Goal: Manage account settings

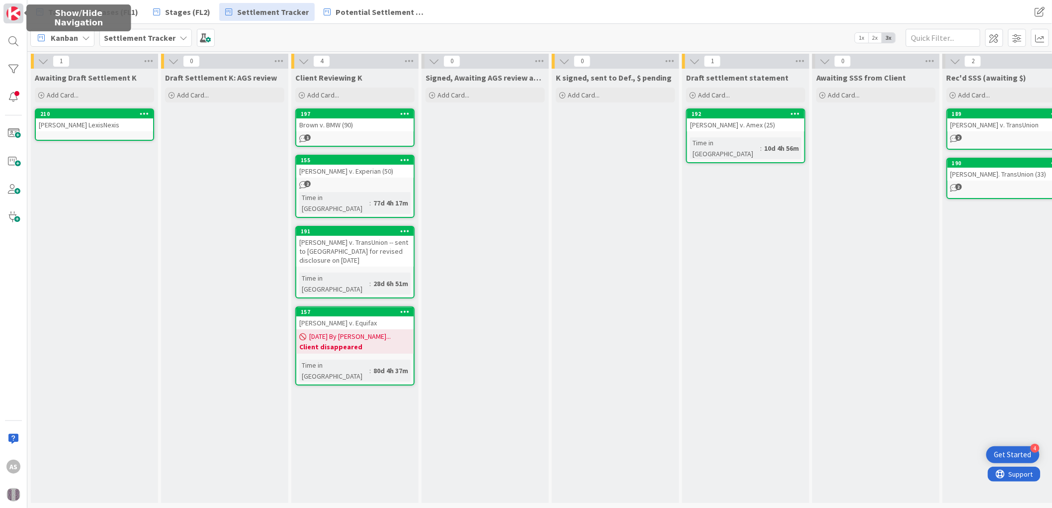
click at [12, 17] on img at bounding box center [13, 13] width 14 height 14
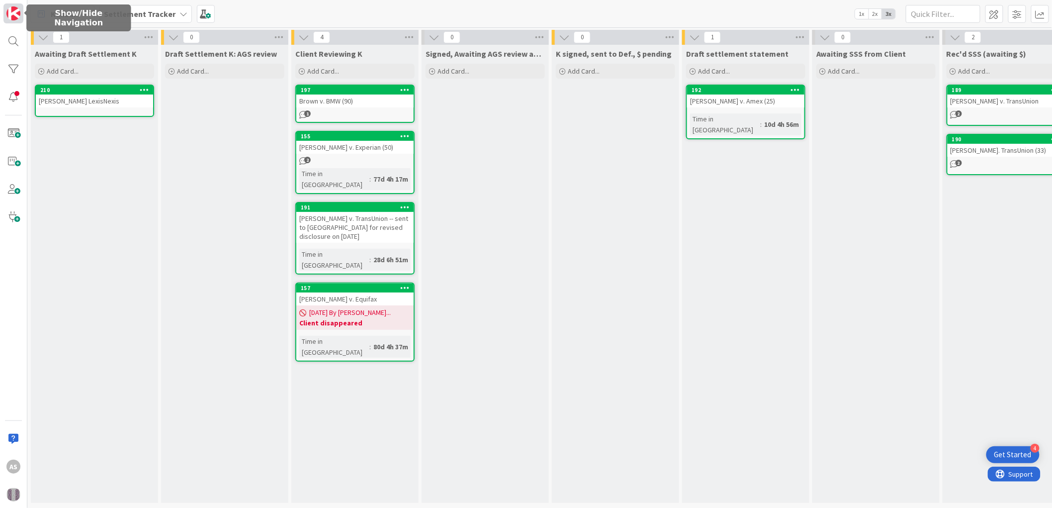
click at [12, 17] on img at bounding box center [13, 13] width 14 height 14
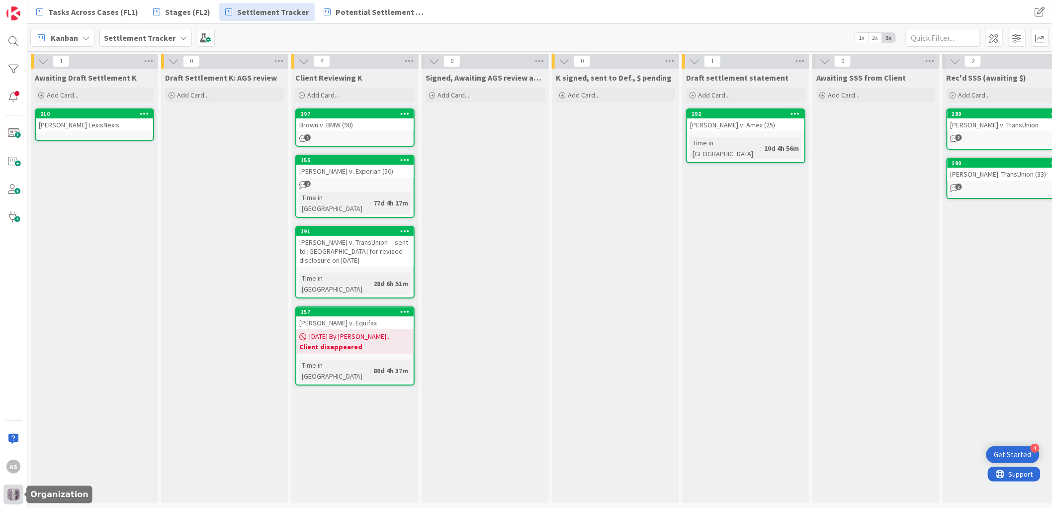
click at [18, 495] on img at bounding box center [13, 494] width 14 height 14
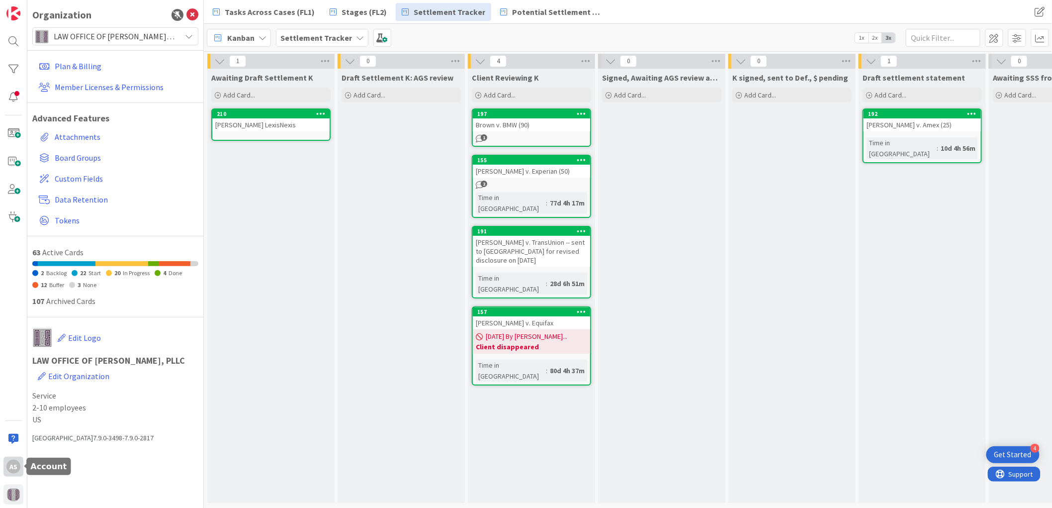
click at [21, 470] on div "AS" at bounding box center [13, 466] width 20 height 20
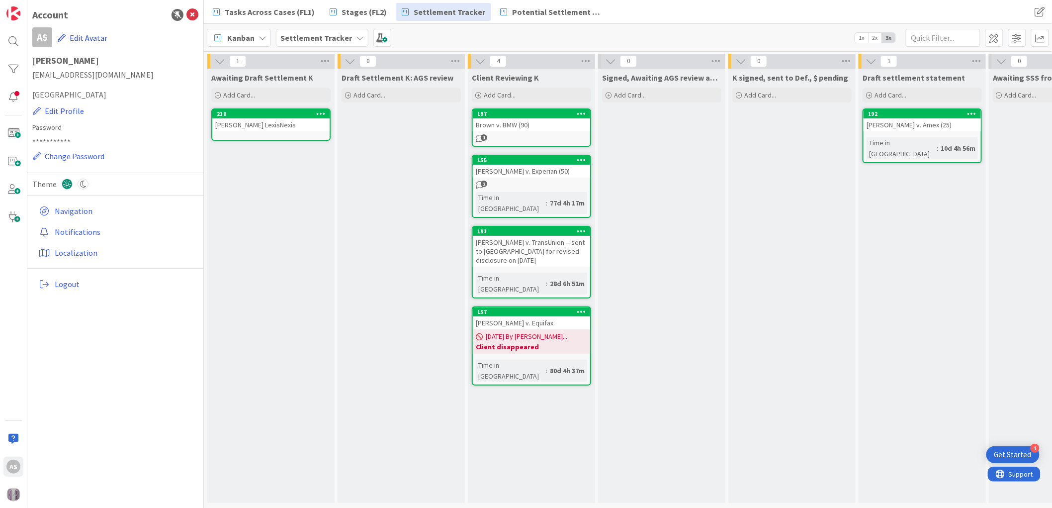
click at [91, 36] on button "Edit Avatar" at bounding box center [82, 37] width 51 height 21
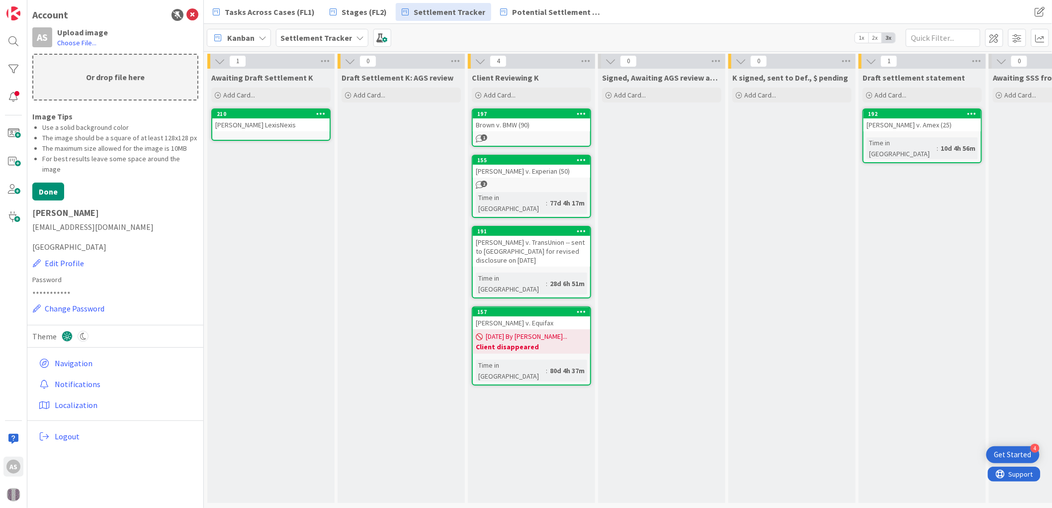
click at [103, 76] on p "Or drop file here" at bounding box center [115, 77] width 164 height 45
click at [70, 45] on label "Choose File..." at bounding box center [76, 43] width 39 height 10
click at [27, 0] on input "Choose File..." at bounding box center [27, 0] width 0 height 0
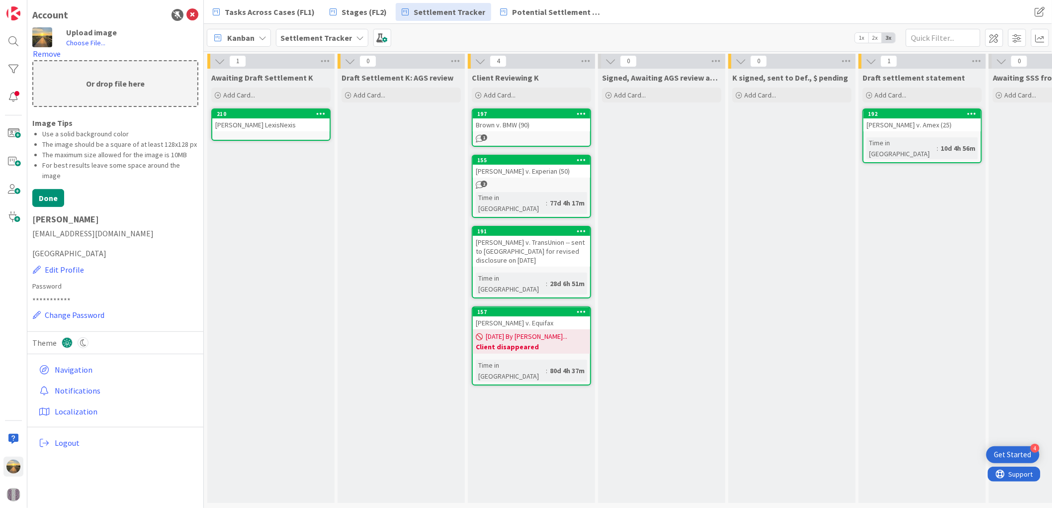
click at [150, 230] on div "**********" at bounding box center [115, 276] width 166 height 99
click at [192, 12] on icon at bounding box center [192, 15] width 12 height 12
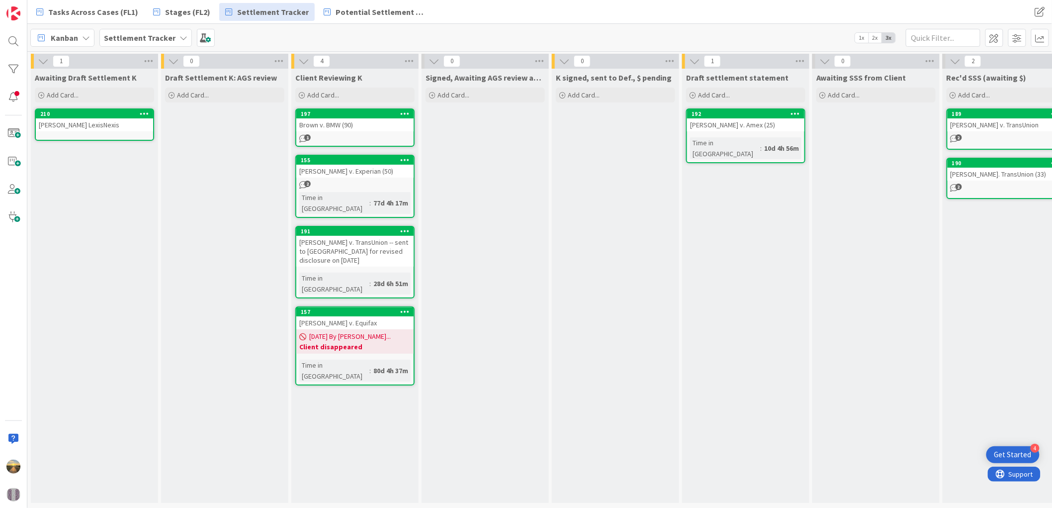
scroll to position [3, 0]
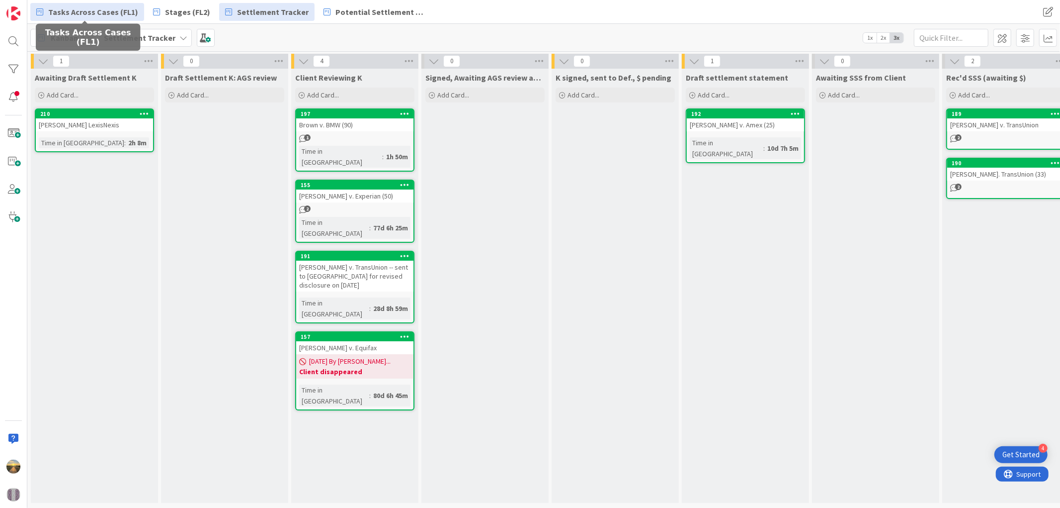
click at [88, 15] on span "Tasks Across Cases (FL1)" at bounding box center [93, 12] width 90 height 12
